Goal: Information Seeking & Learning: Learn about a topic

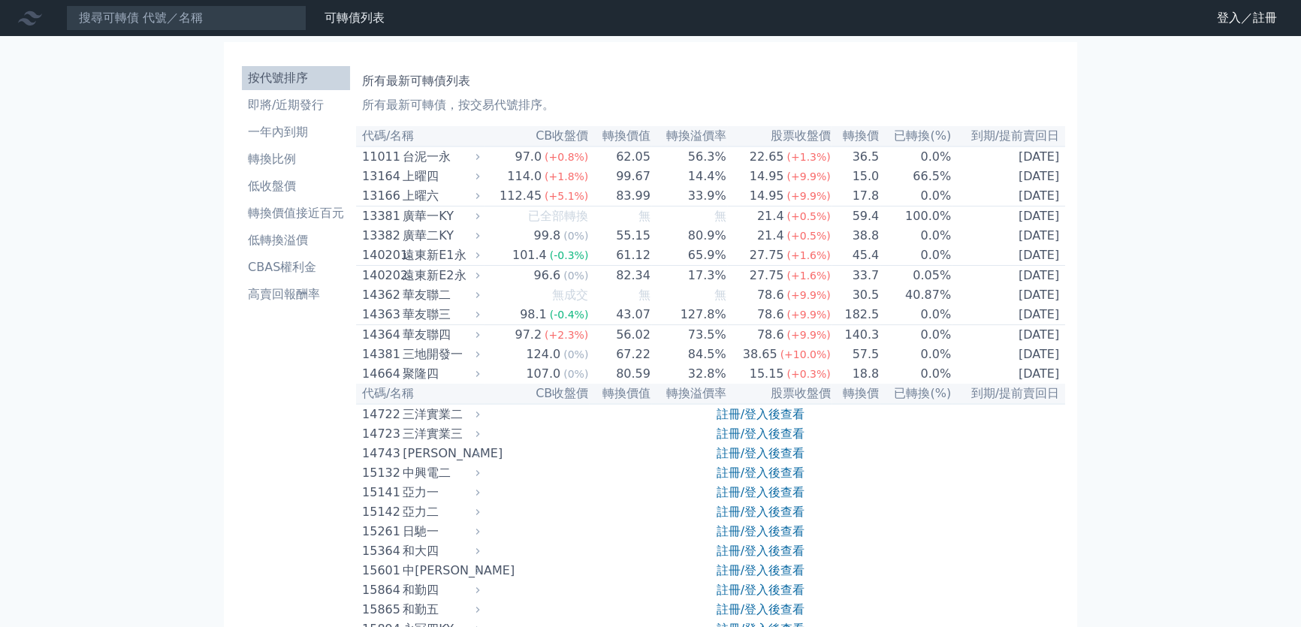
drag, startPoint x: 1100, startPoint y: 2, endPoint x: 1235, endPoint y: 89, distance: 160.8
click at [1221, 26] on link "登入／註冊" at bounding box center [1247, 18] width 84 height 24
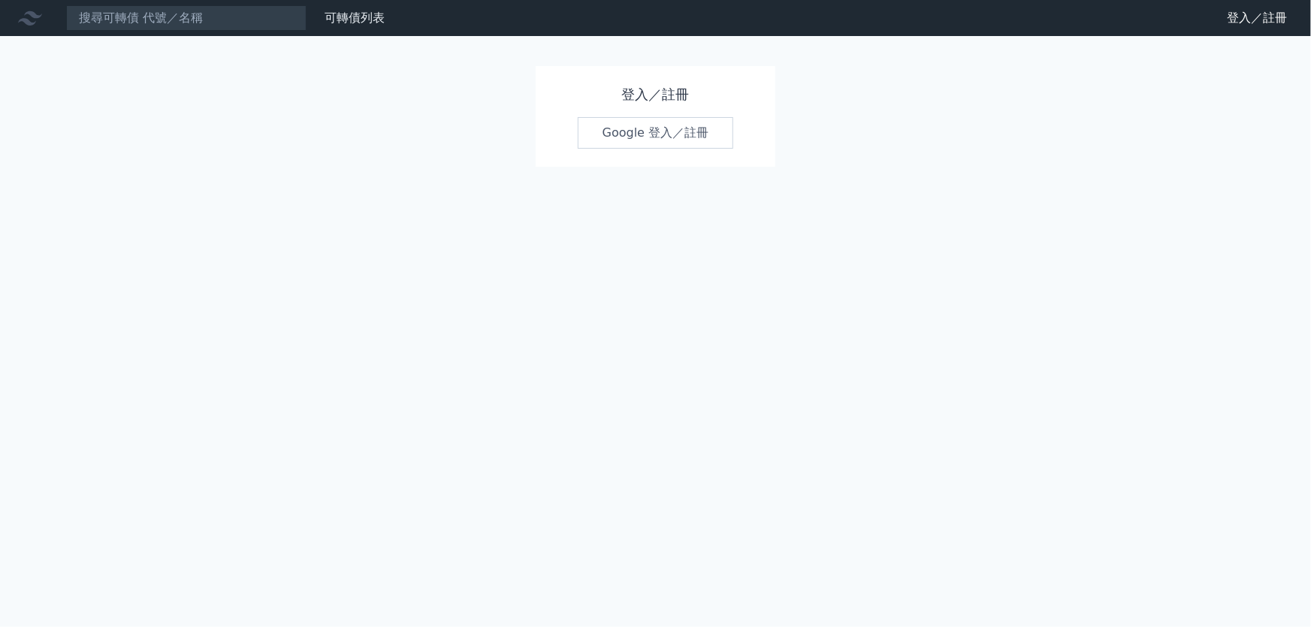
click at [692, 149] on link "Google 登入／註冊" at bounding box center [656, 133] width 156 height 32
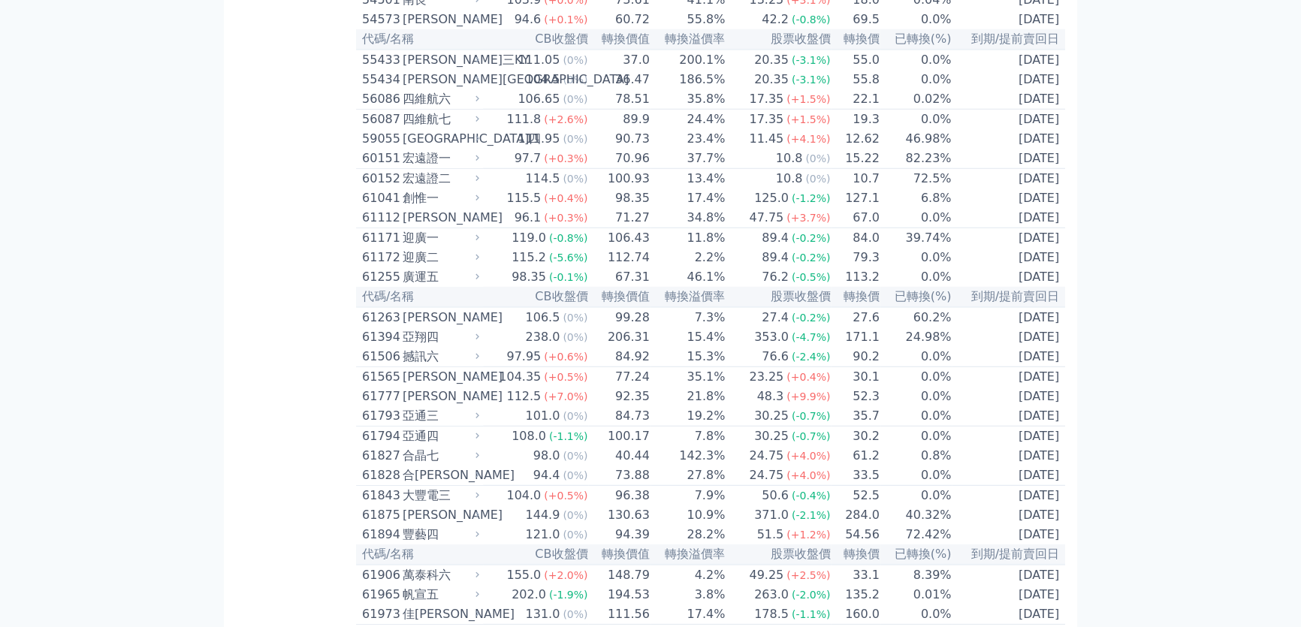
scroll to position [5393, 0]
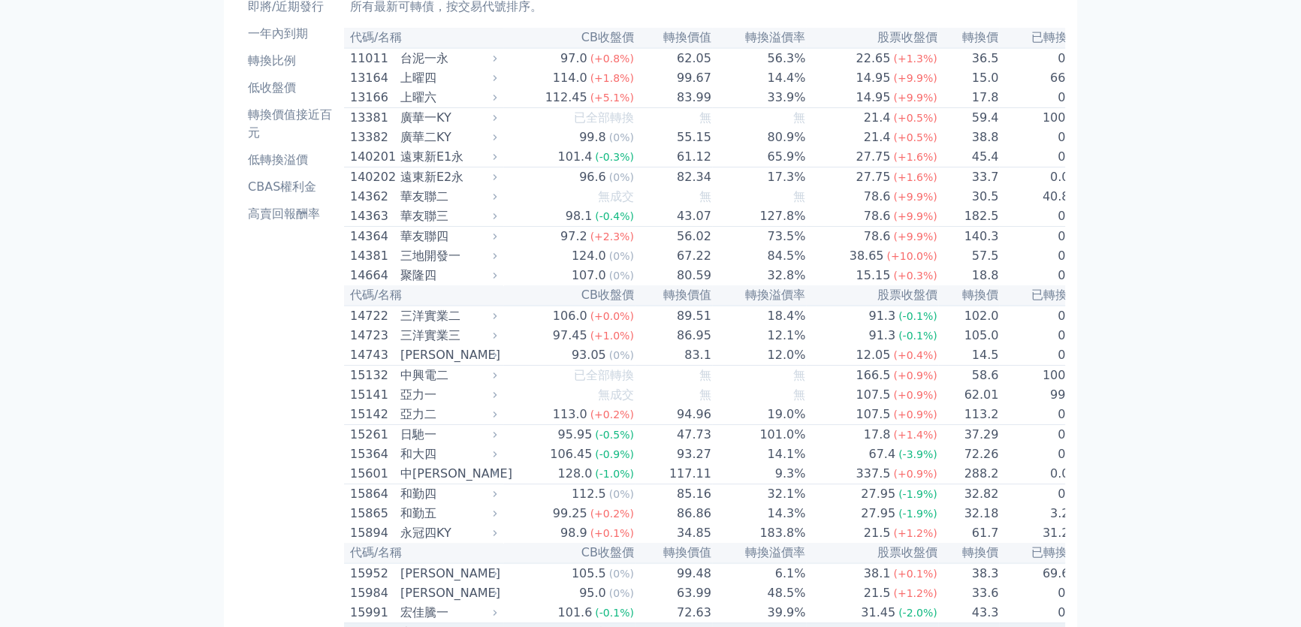
scroll to position [0, 0]
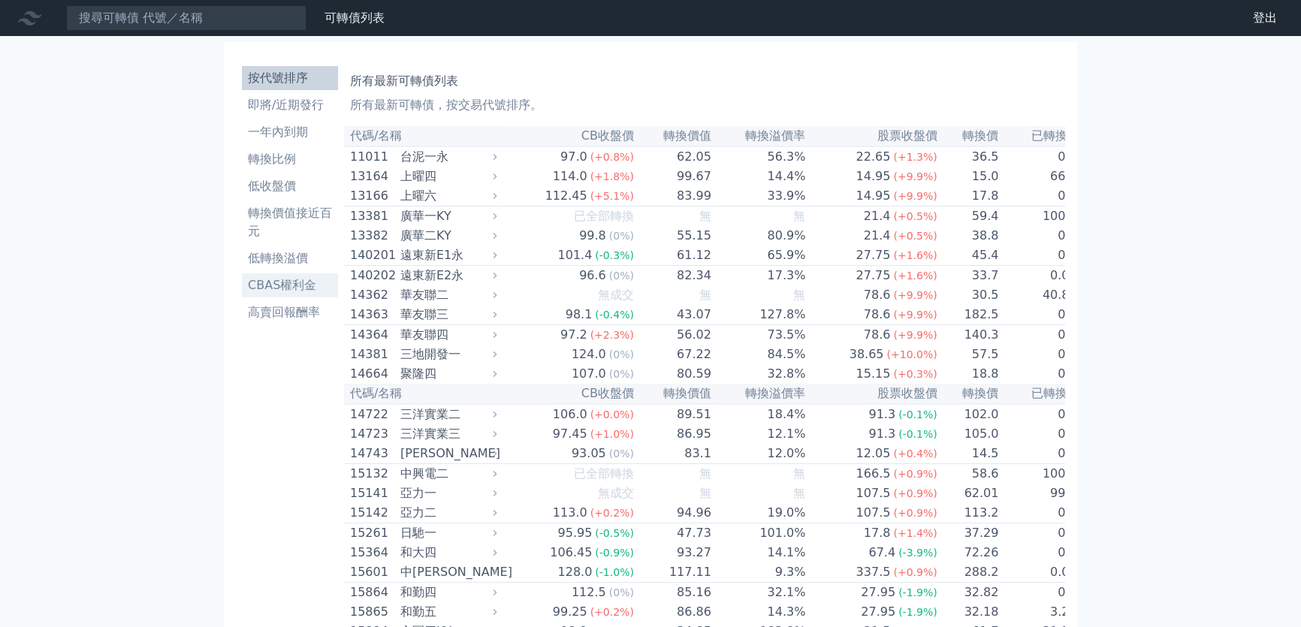
click at [242, 294] on li "CBAS權利金" at bounding box center [290, 285] width 96 height 18
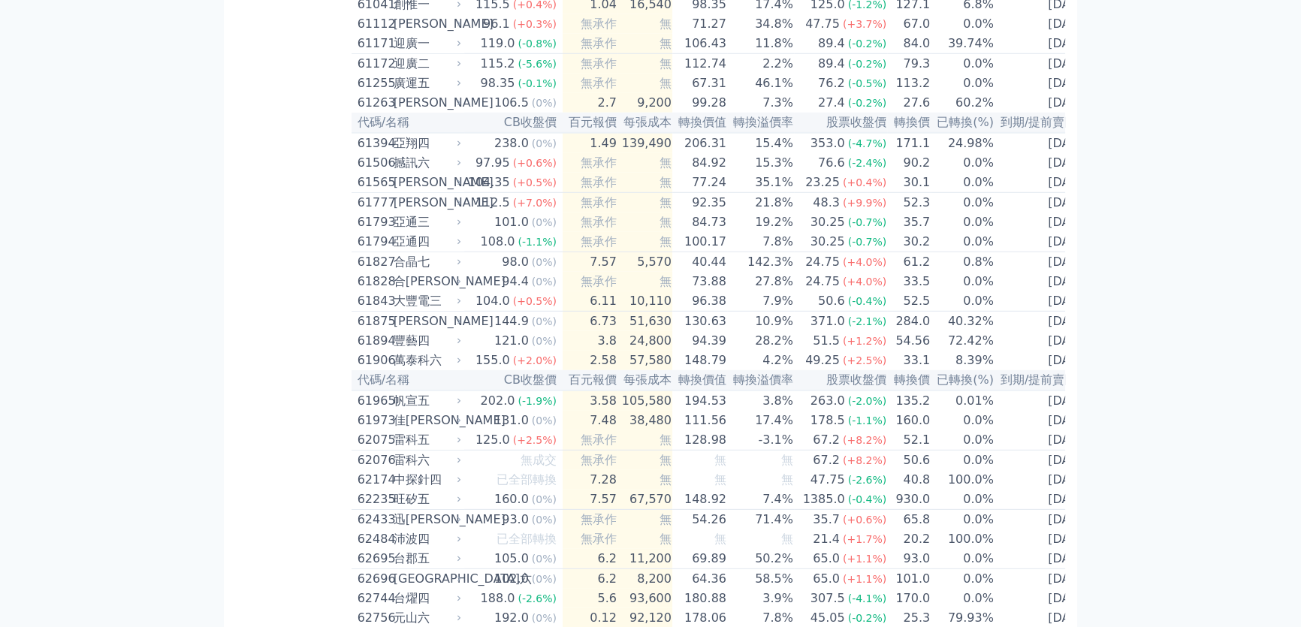
scroll to position [5393, 0]
